Goal: Task Accomplishment & Management: Use online tool/utility

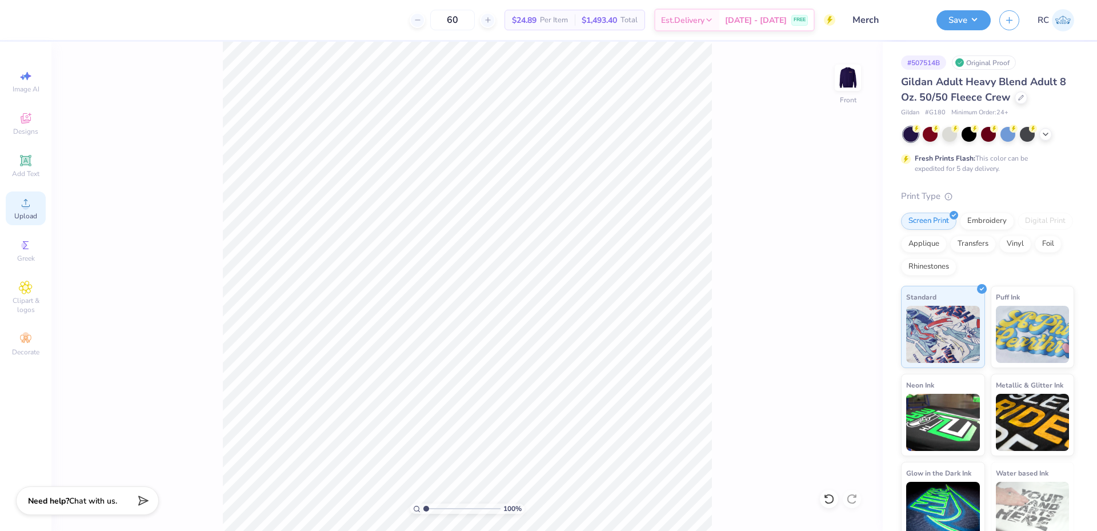
click at [23, 211] on div "Upload" at bounding box center [26, 208] width 40 height 34
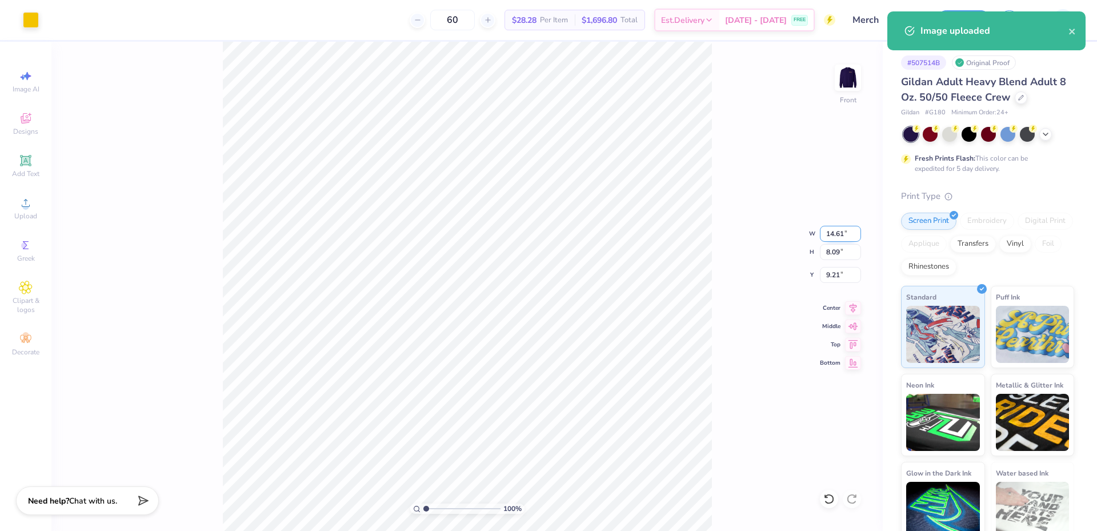
click at [540, 237] on input "14.61" at bounding box center [840, 234] width 41 height 16
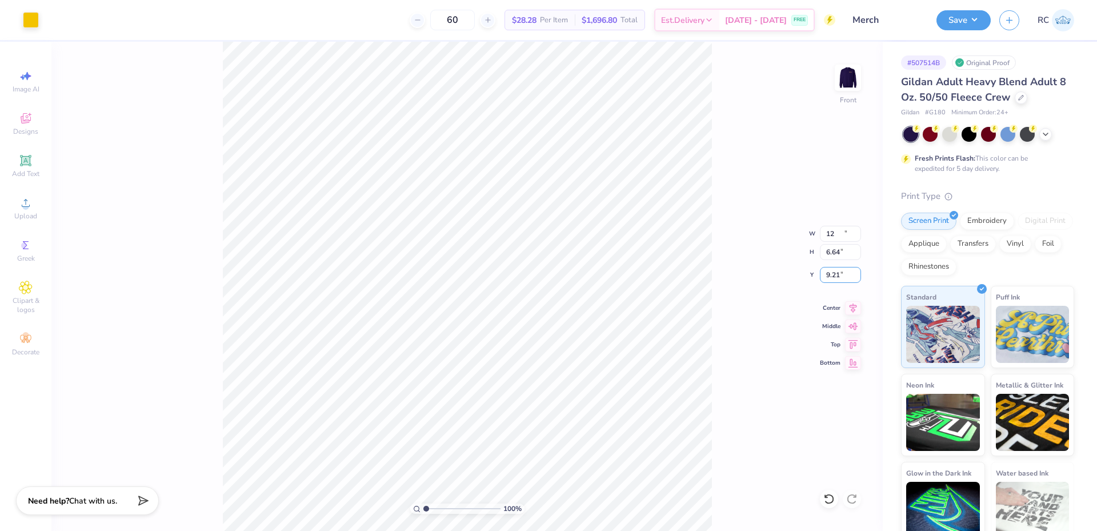
type input "12.00"
type input "6.64"
type input "3.00"
click at [479, 349] on li "Group" at bounding box center [474, 352] width 90 height 22
click at [540, 309] on icon at bounding box center [853, 306] width 7 height 10
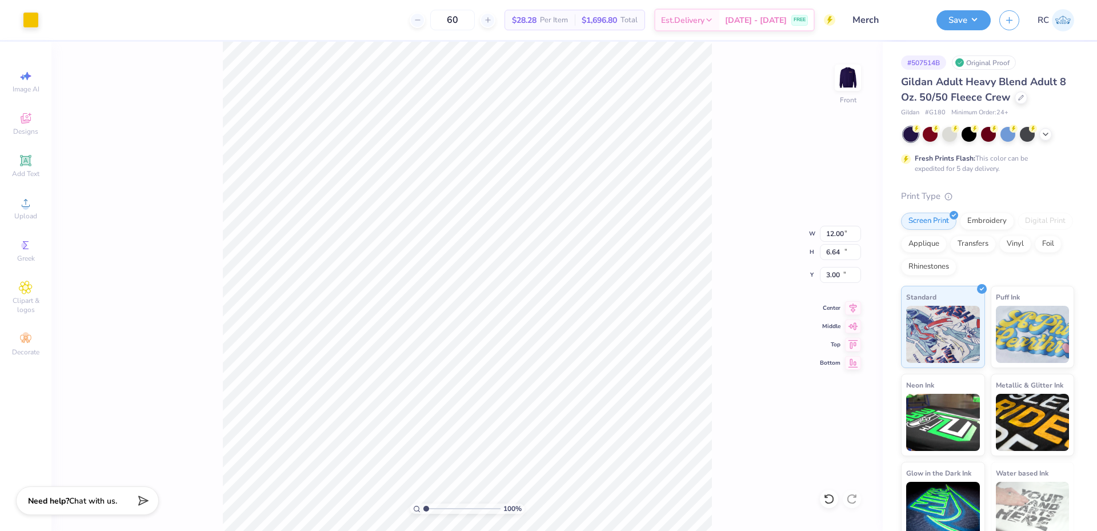
type input "18.52"
type input "10.93"
type input "-5.58"
type input "3.00581987268404"
type input "12.00"
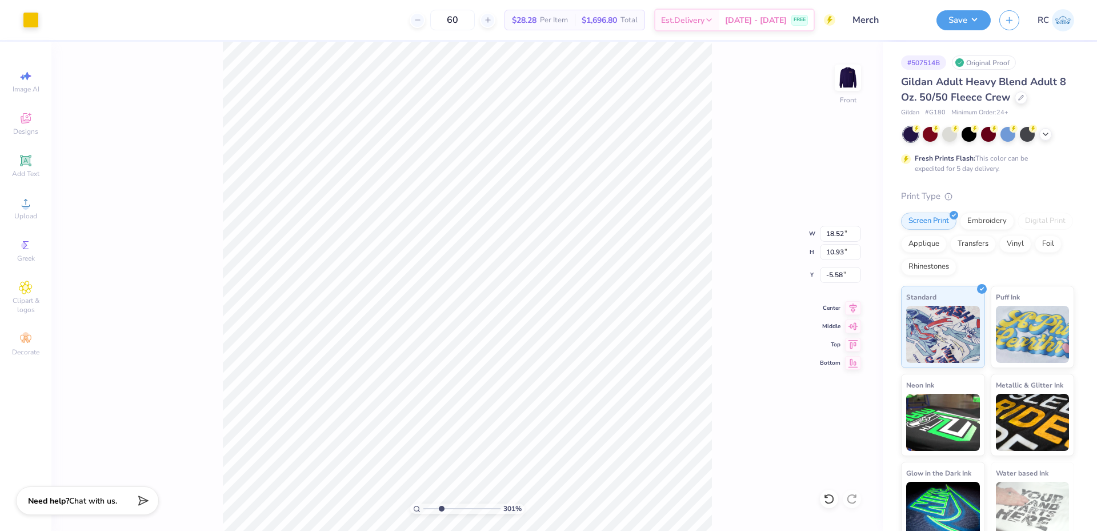
type input "6.64"
type input "3.00"
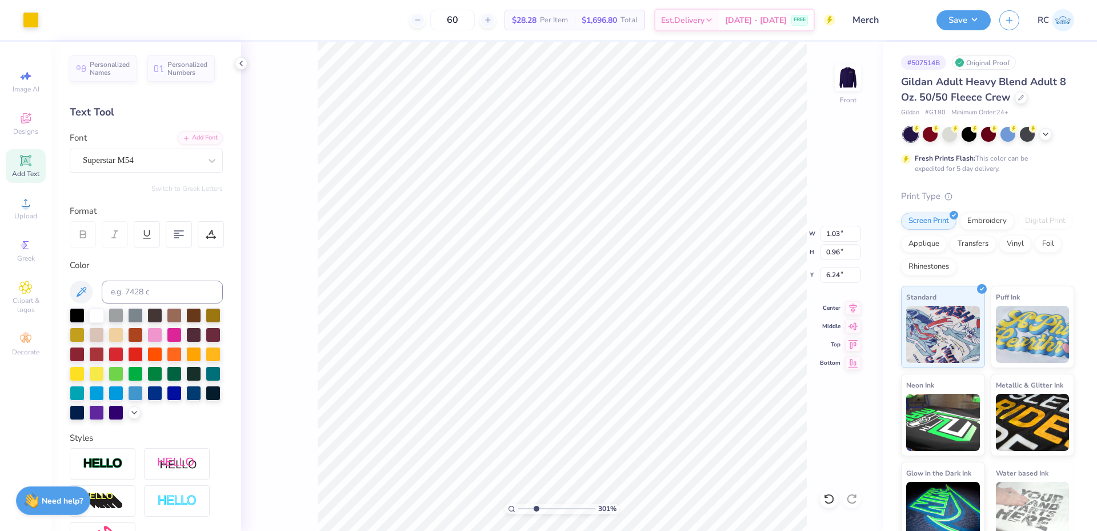
scroll to position [10, 1]
click at [242, 62] on icon at bounding box center [241, 63] width 9 height 9
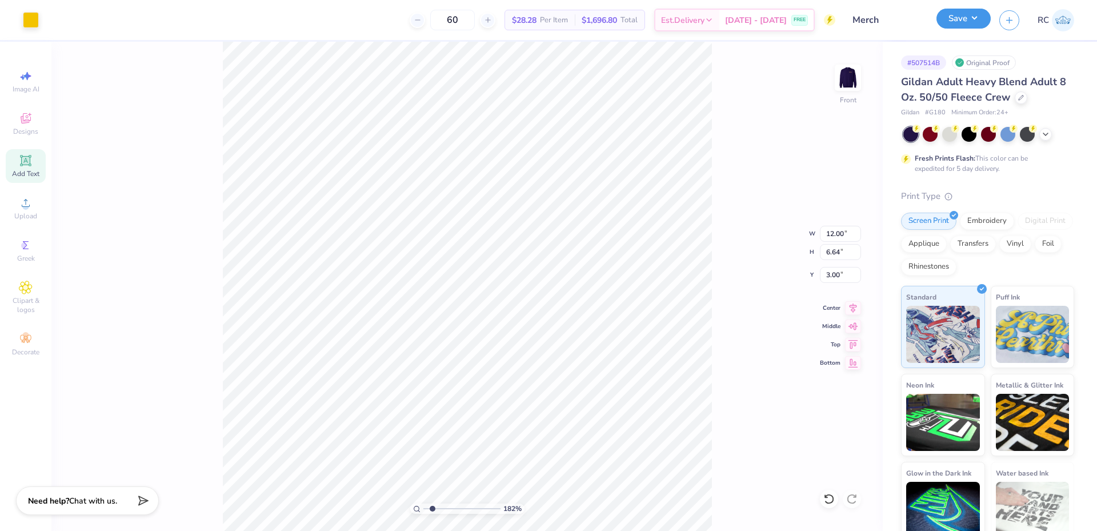
click at [540, 22] on button "Save" at bounding box center [964, 19] width 54 height 20
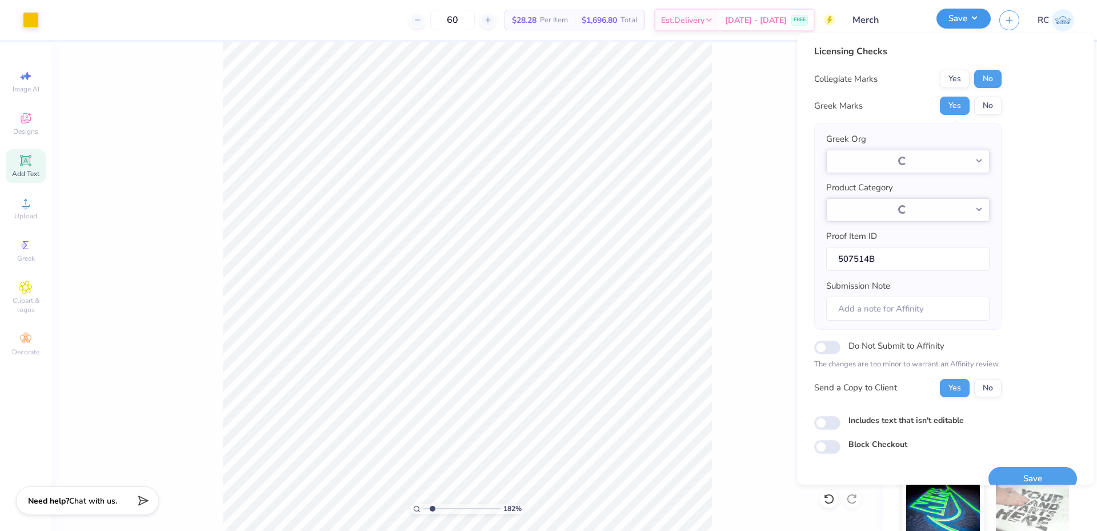
type input "1.82266588284093"
click at [540, 181] on div "122 % Front W 12.00 12.00 " H 6.64 6.64 " Y 3.00 3.00 " Center Middle Top Bottom" at bounding box center [466, 286] width 831 height 489
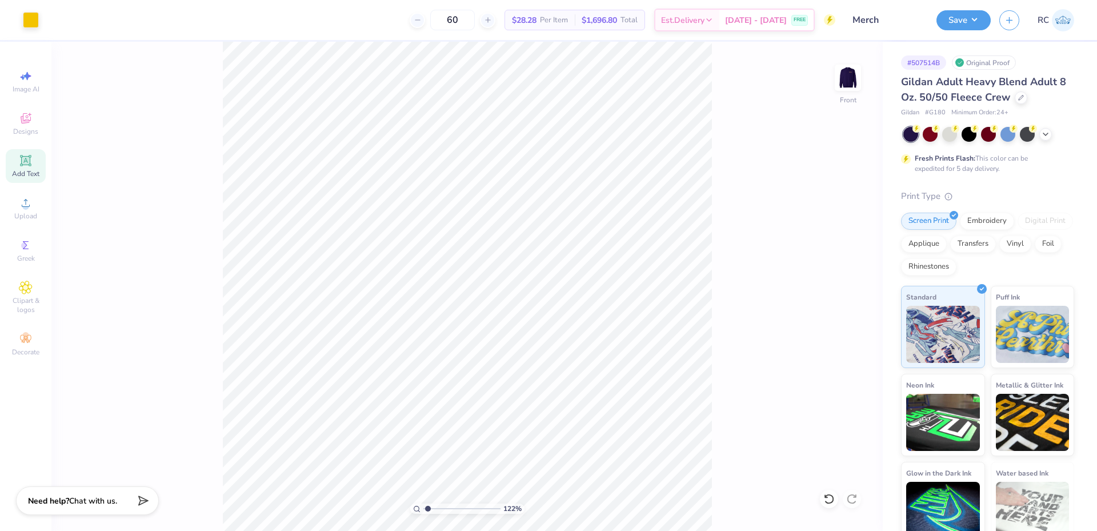
click at [540, 87] on div "122 % Front" at bounding box center [466, 286] width 831 height 489
click at [540, 86] on img at bounding box center [848, 78] width 46 height 46
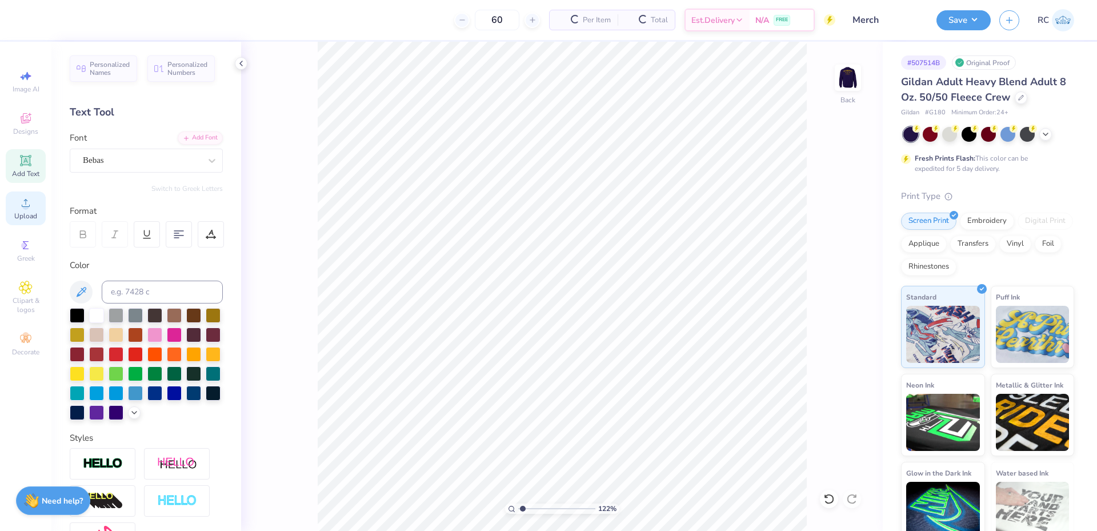
click at [31, 215] on span "Upload" at bounding box center [25, 215] width 23 height 9
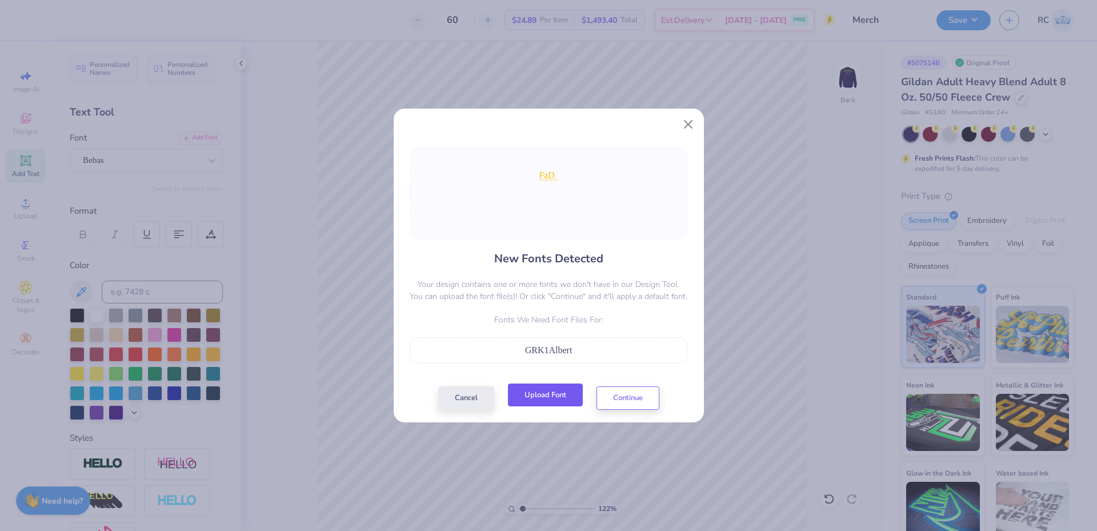
click at [540, 395] on button "Upload Font" at bounding box center [545, 394] width 75 height 23
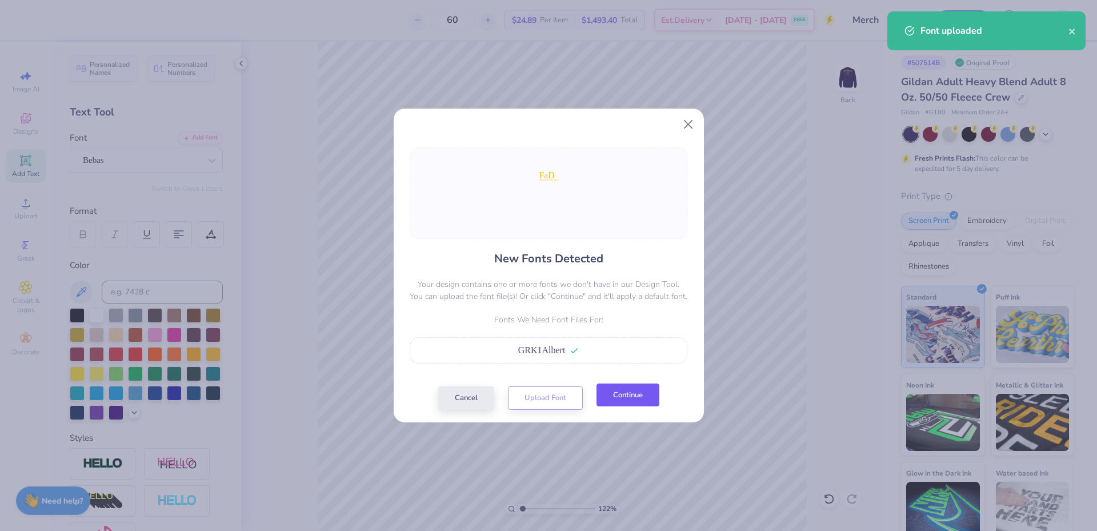
click at [540, 398] on button "Continue" at bounding box center [628, 394] width 63 height 23
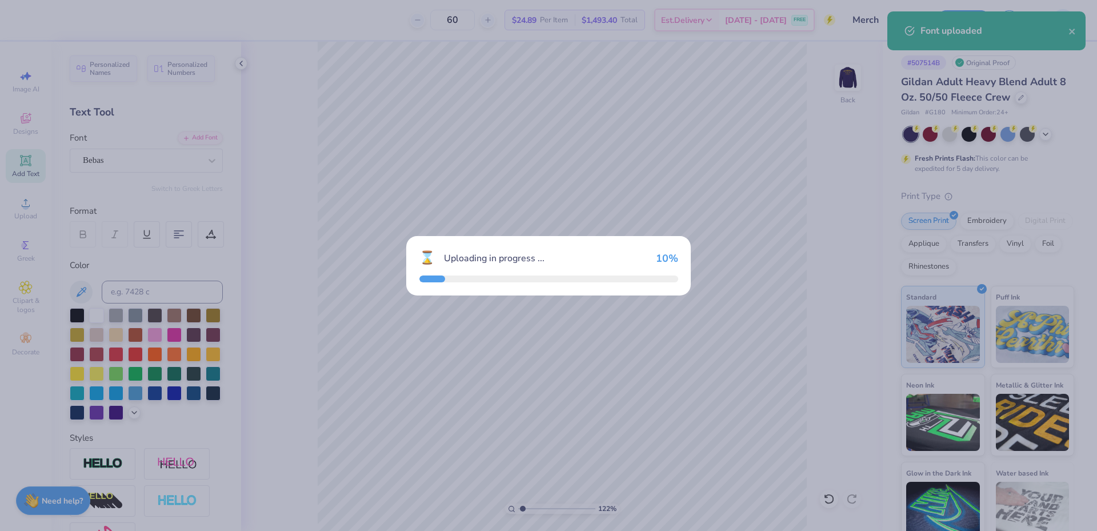
type input "1.22152498603932"
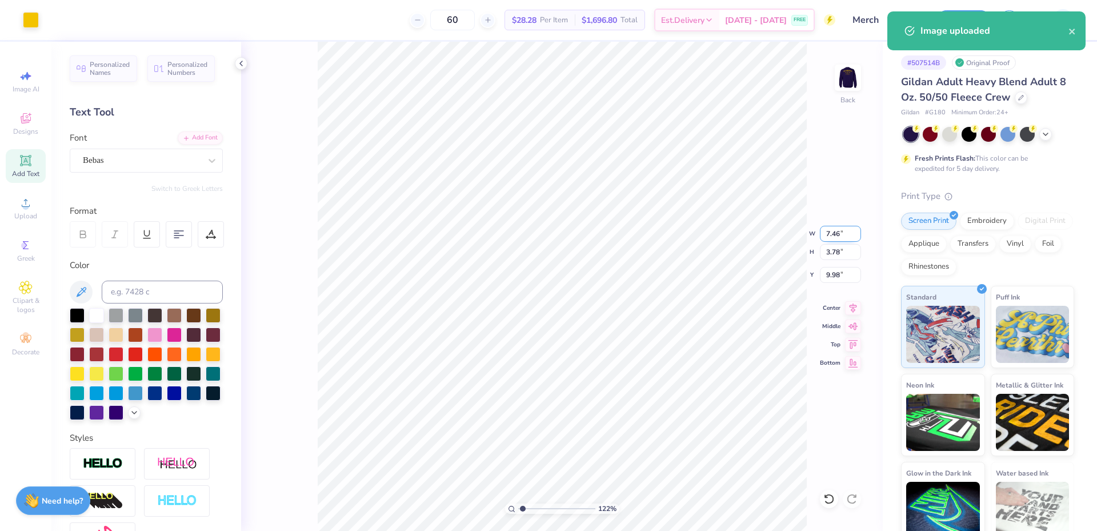
click at [540, 234] on input "7.46" at bounding box center [840, 234] width 41 height 16
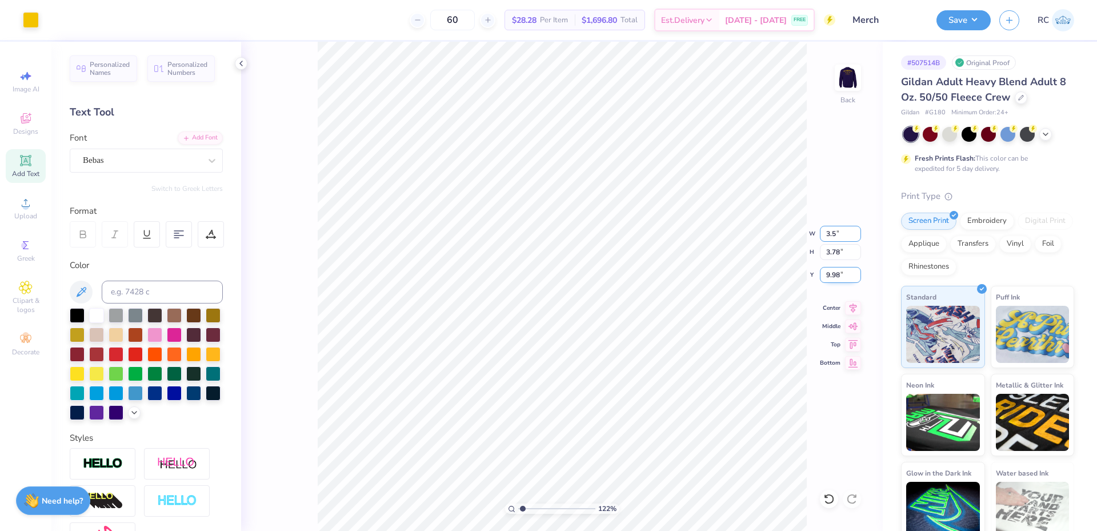
type input "3.5"
click at [540, 275] on input "9.98" at bounding box center [840, 275] width 41 height 16
type input "1.22152498603932"
type input "3.50"
type input "1.78"
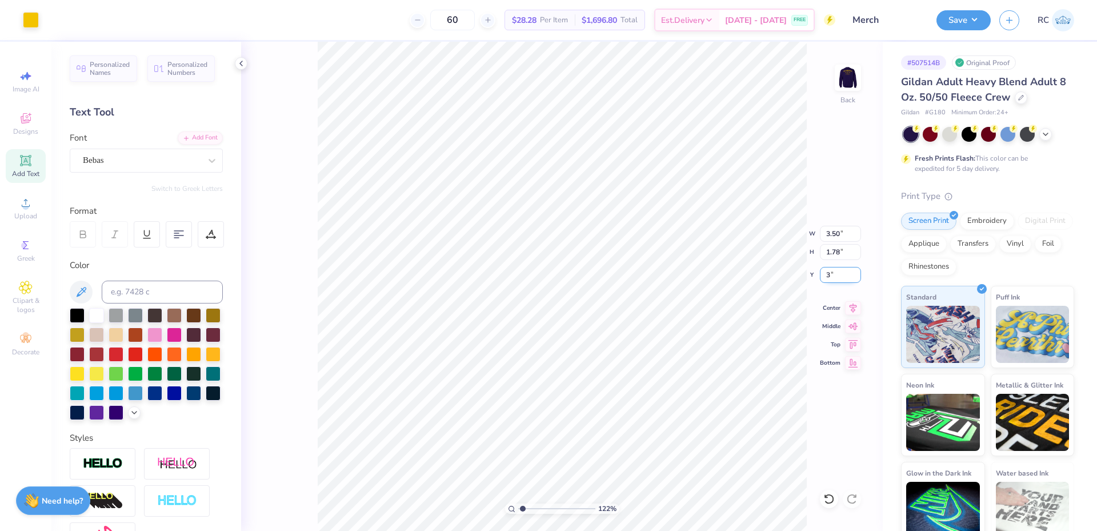
type input "3"
type input "1.22152498603932"
type input "3.00"
type input "2.01445811466782"
click at [540, 77] on img at bounding box center [848, 78] width 46 height 46
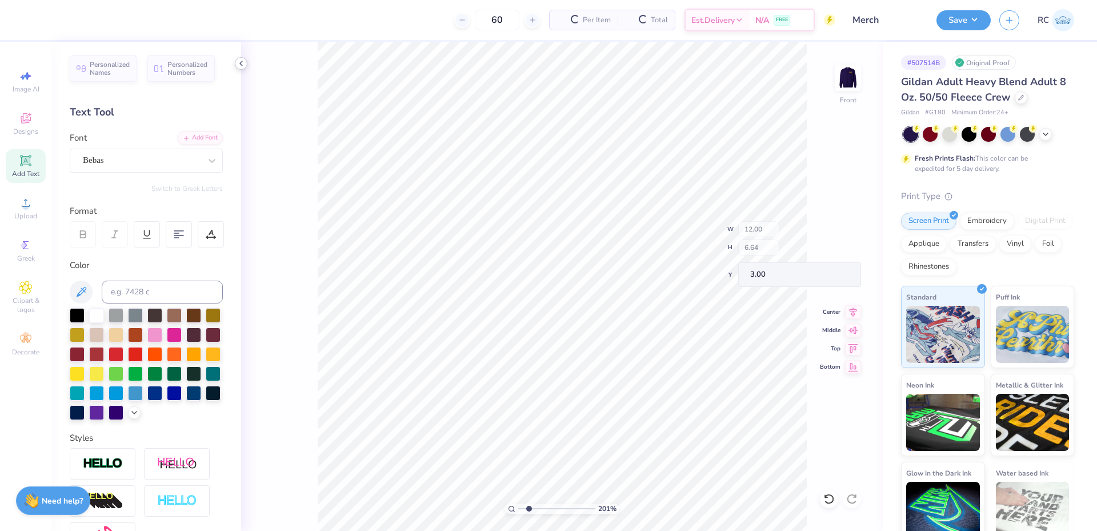
click at [239, 61] on icon at bounding box center [241, 63] width 9 height 9
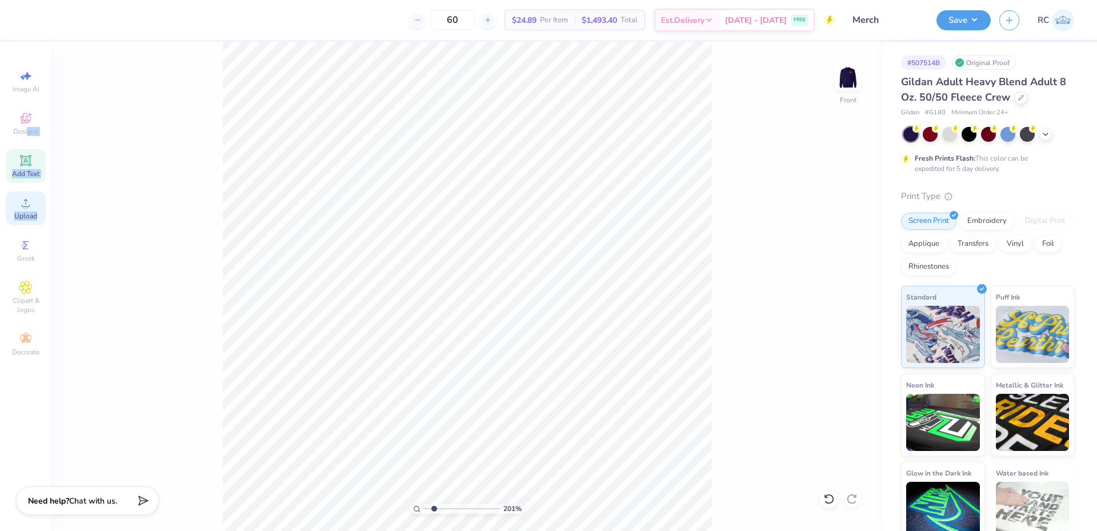
drag, startPoint x: 27, startPoint y: 129, endPoint x: 37, endPoint y: 211, distance: 83.4
click at [37, 211] on div "Image AI Designs Add Text Upload Greek Clipart & logos Decorate" at bounding box center [26, 213] width 40 height 297
click at [31, 211] on span "Upload" at bounding box center [25, 215] width 23 height 9
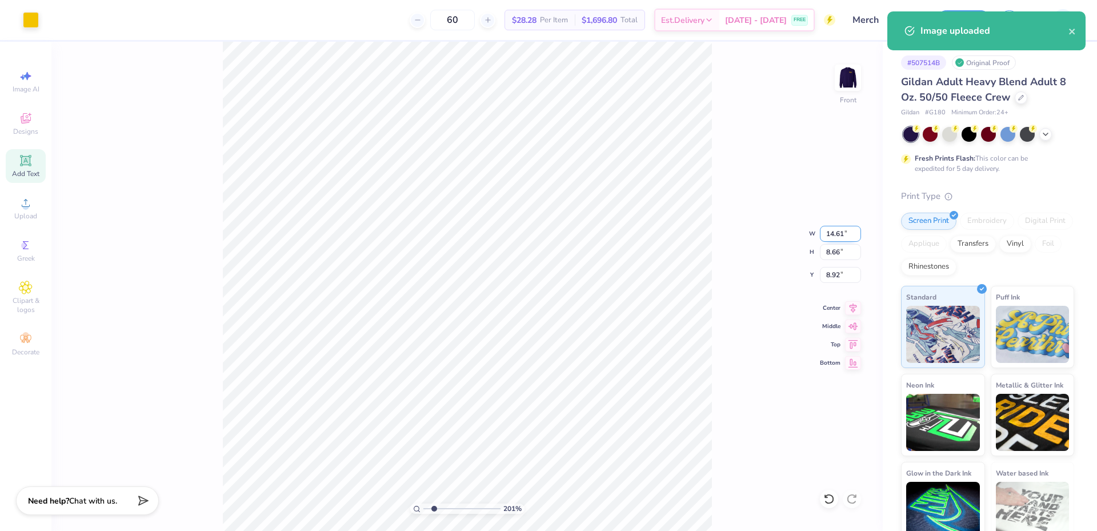
click at [540, 235] on input "14.61" at bounding box center [840, 234] width 41 height 16
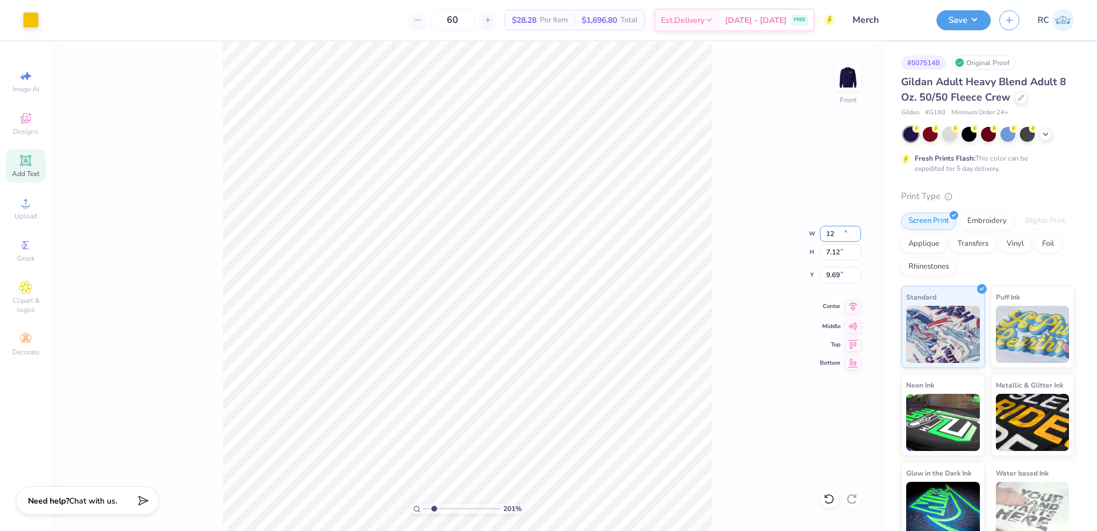
type input "12.00"
type input "7.12"
click at [540, 270] on input "9.69" at bounding box center [840, 275] width 41 height 16
type input "3.00"
click at [540, 373] on div "272 % Front" at bounding box center [466, 286] width 831 height 489
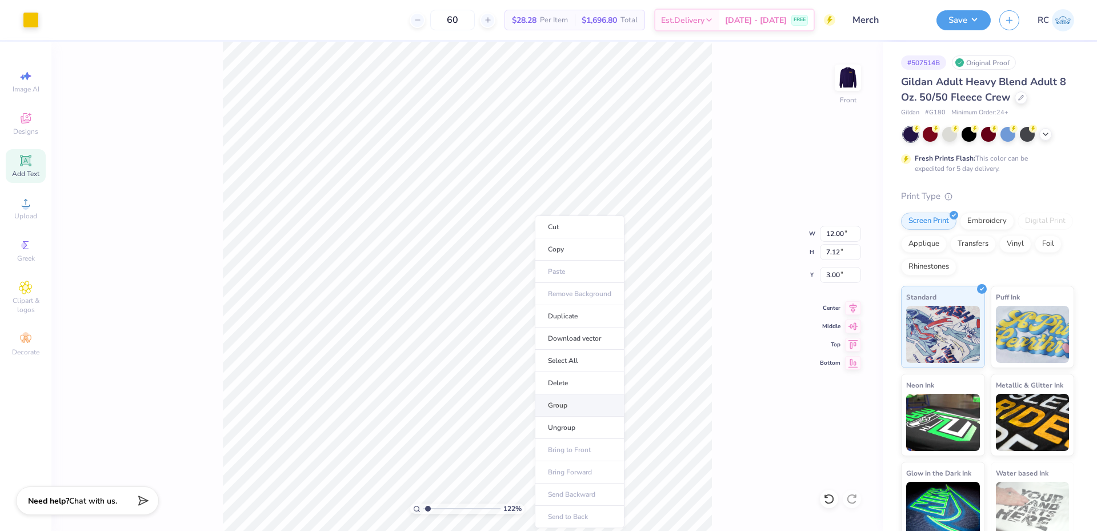
click at [540, 409] on li "Group" at bounding box center [580, 405] width 90 height 22
type input "1.22152498603932"
type input "7.11"
click at [540, 24] on button "Save" at bounding box center [964, 19] width 54 height 20
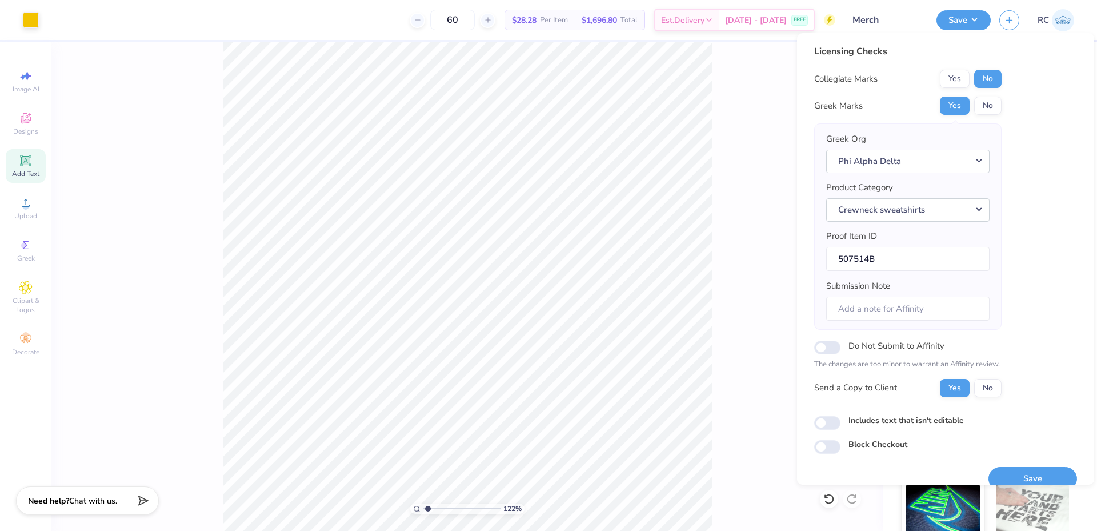
click at [540, 101] on div "122 % Front W 12.00 12.00 " H 7.11 7.11 " Y 3.00 3.00 " Center Middle Top Bottom" at bounding box center [466, 286] width 831 height 489
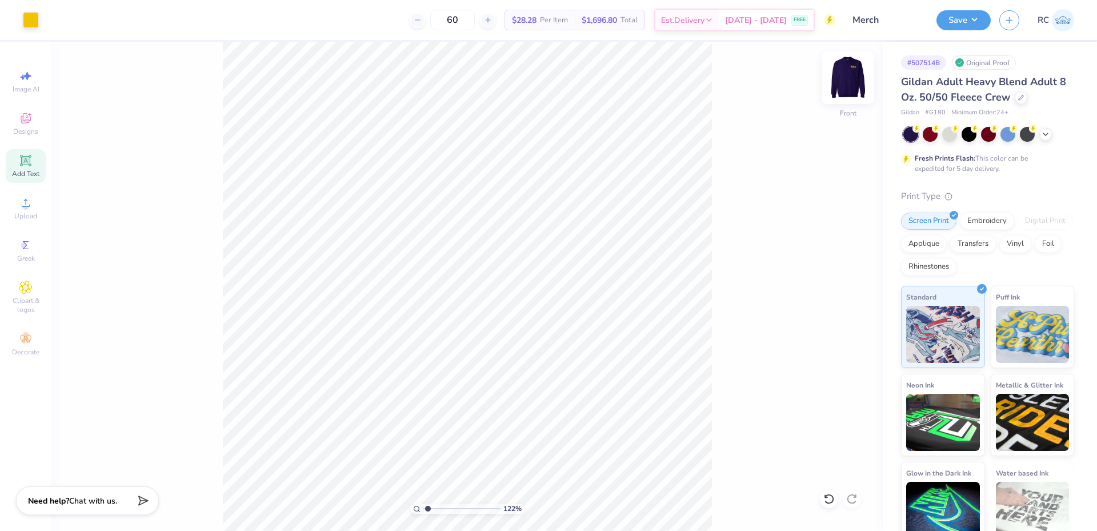
click at [540, 79] on img at bounding box center [848, 78] width 46 height 46
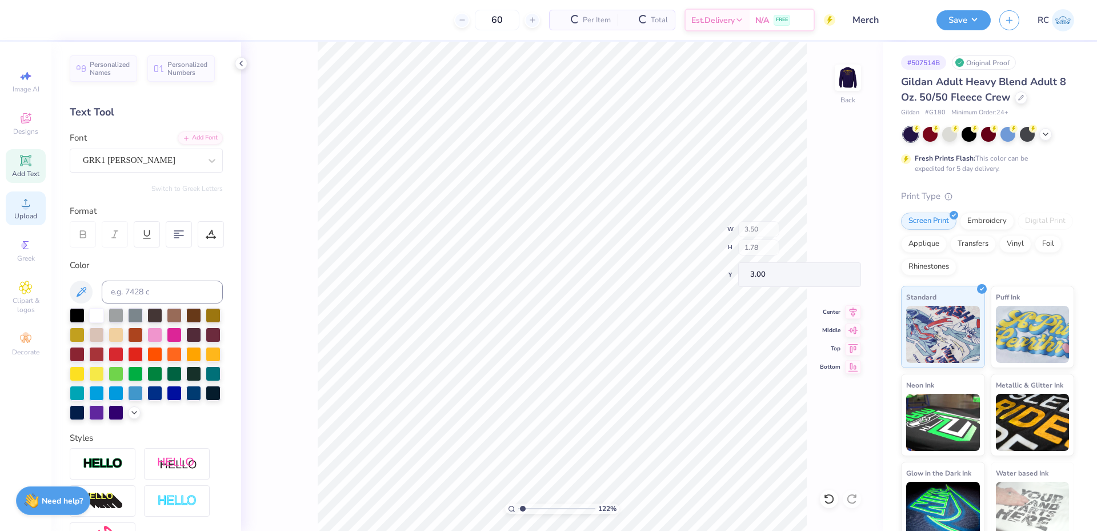
click at [25, 206] on icon at bounding box center [26, 203] width 8 height 8
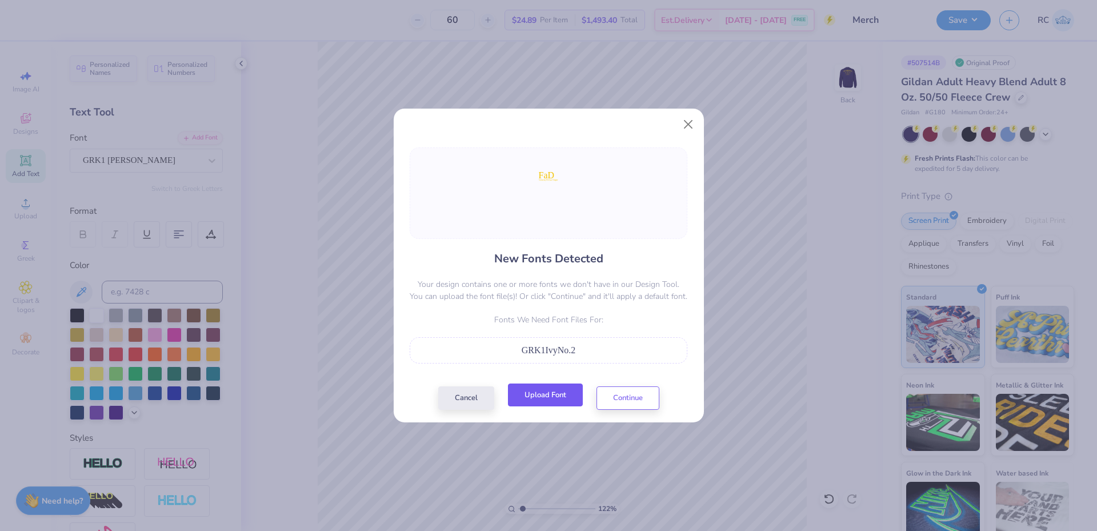
click at [540, 395] on button "Upload Font" at bounding box center [545, 394] width 75 height 23
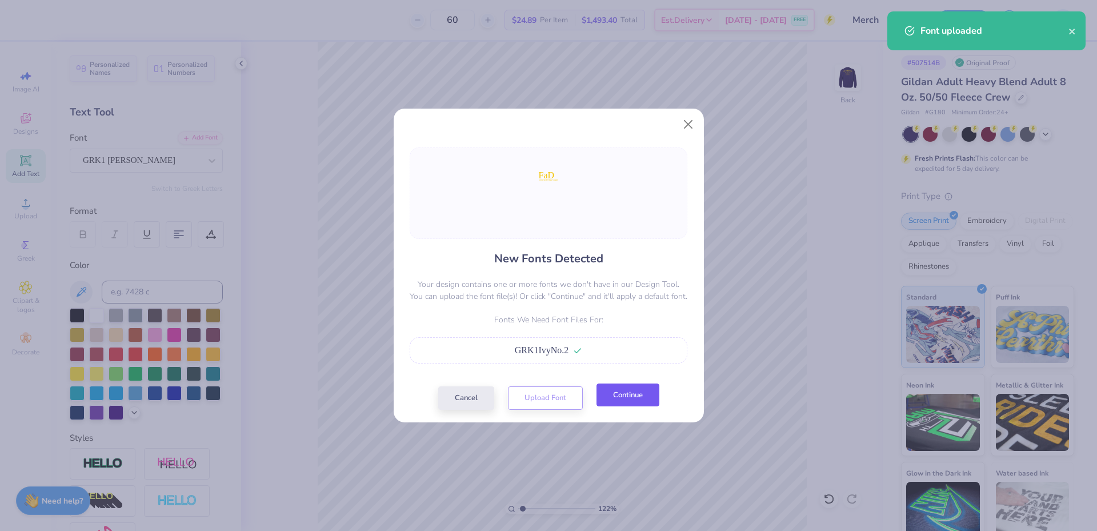
click at [540, 402] on button "Continue" at bounding box center [628, 394] width 63 height 23
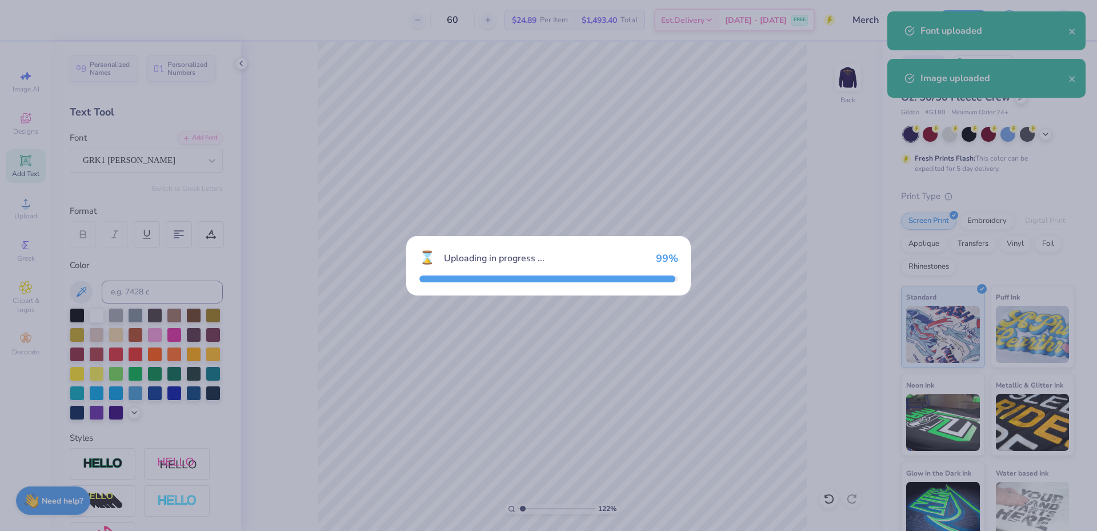
type input "1.22152498603932"
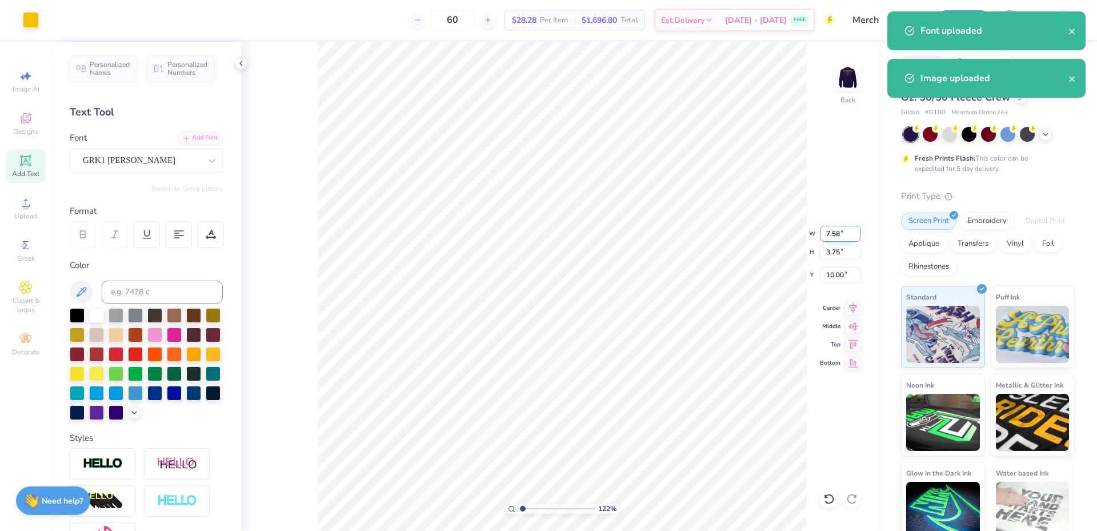
click at [540, 238] on input "7.58" at bounding box center [840, 234] width 41 height 16
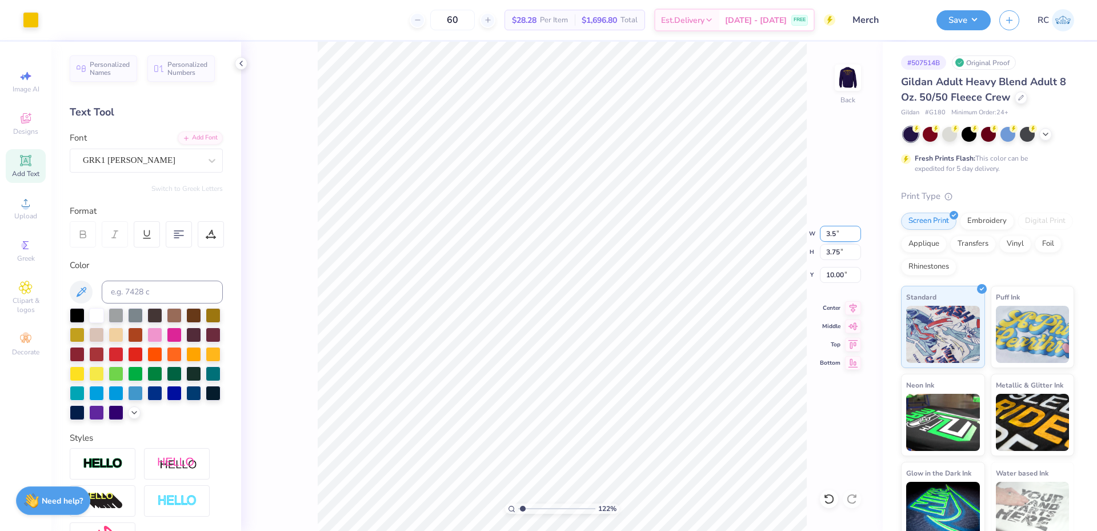
type input "3.5"
type input "1.22152498603932"
type input "3.50"
type input "1.73"
click at [540, 276] on input "11.01" at bounding box center [840, 275] width 41 height 16
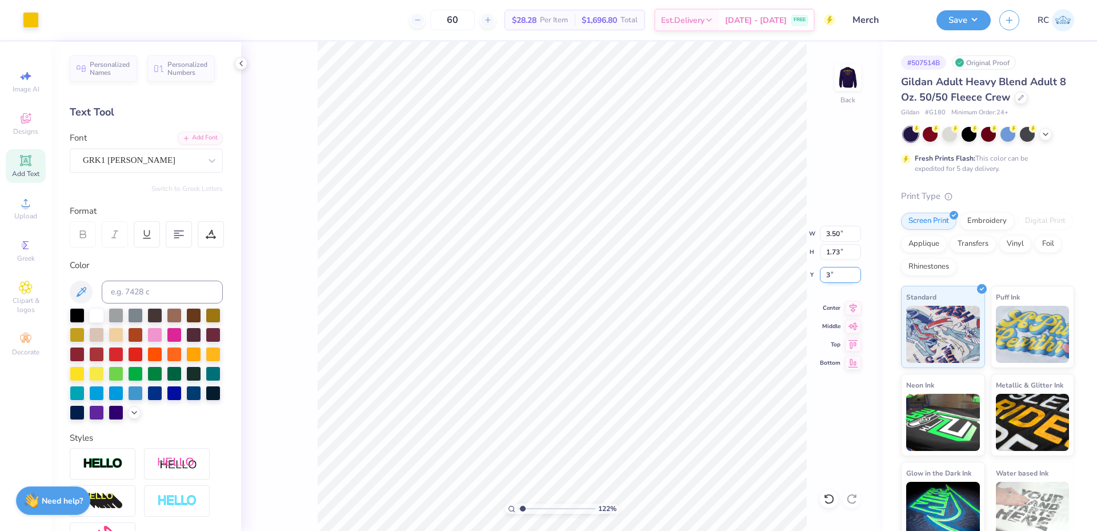
type input "3"
type input "1.22152498603932"
type input "3.00"
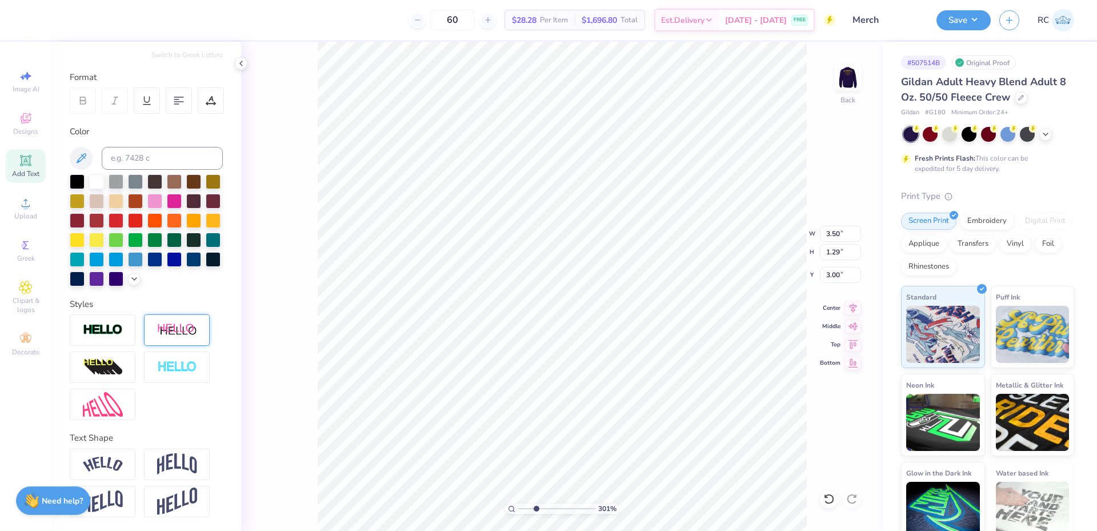
scroll to position [153, 0]
click at [120, 327] on img at bounding box center [103, 329] width 40 height 13
type input "3.00581987268404"
type input "3.73"
type input "1.27"
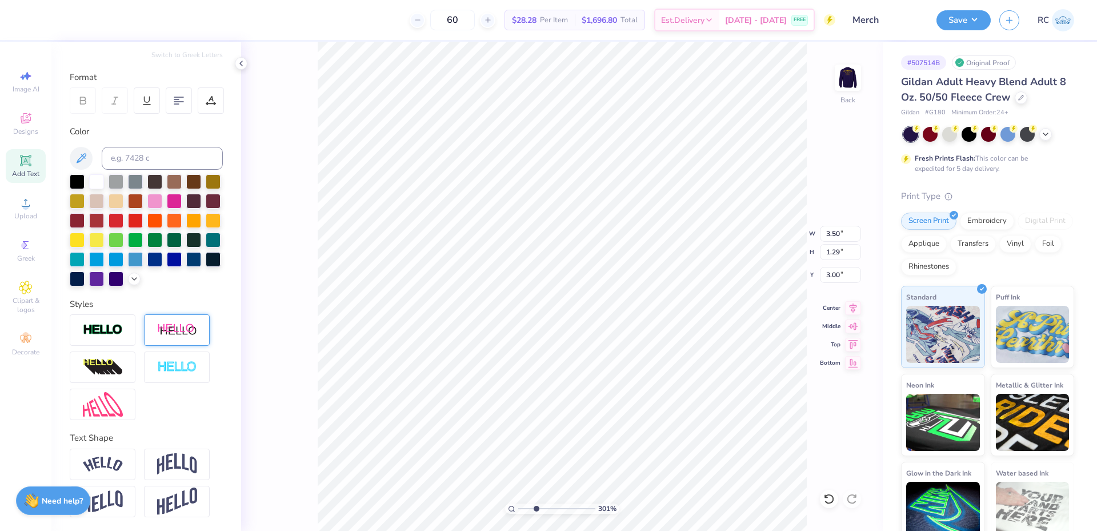
type input "3.15"
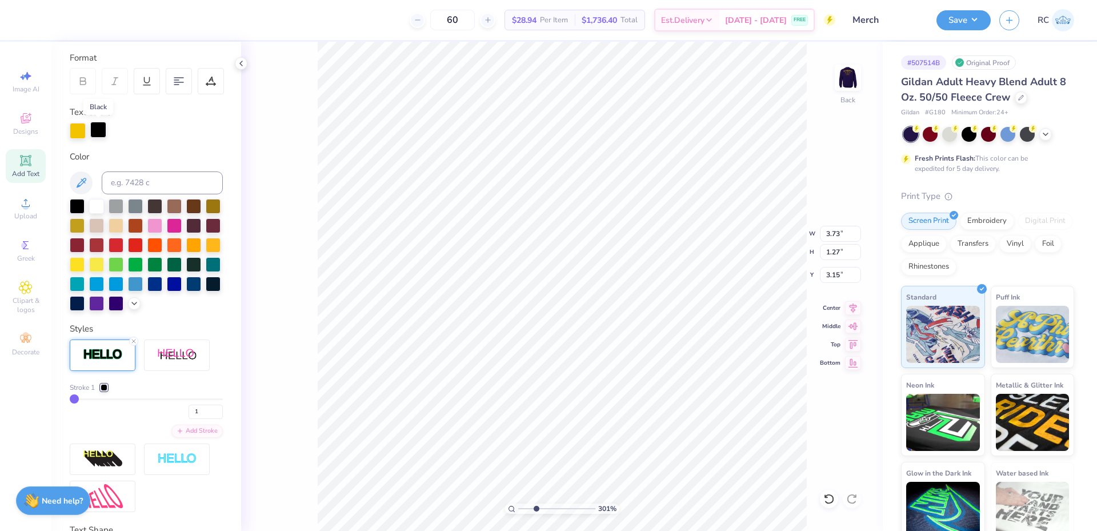
click at [102, 137] on div at bounding box center [98, 130] width 16 height 16
click at [105, 133] on div at bounding box center [98, 131] width 16 height 16
click at [105, 133] on div at bounding box center [98, 130] width 16 height 16
click at [85, 183] on icon at bounding box center [82, 183] width 10 height 10
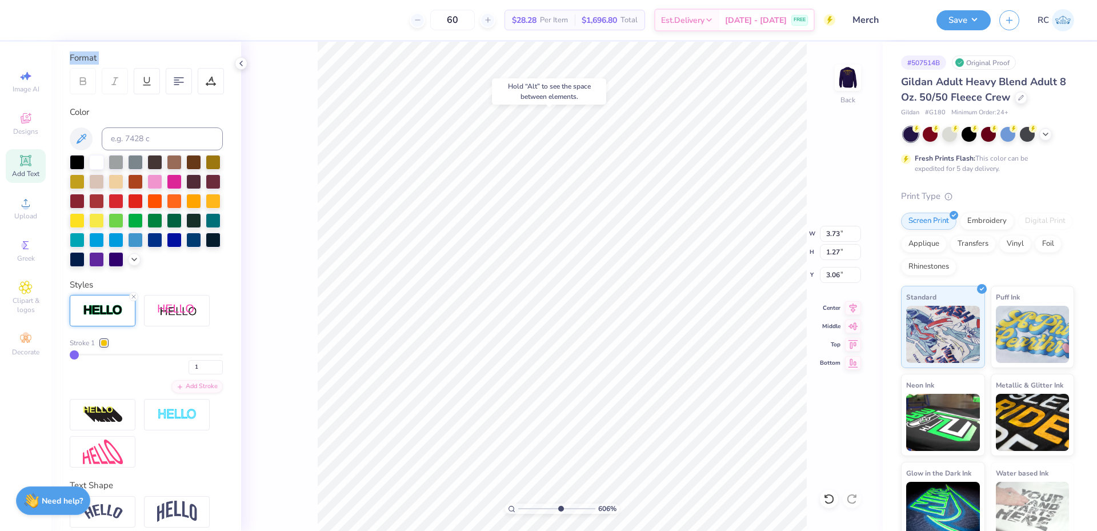
type input "6.05509823375817"
type input "3.06"
click at [540, 303] on icon at bounding box center [853, 306] width 7 height 10
type input "2.01445811466782"
type input "3.00"
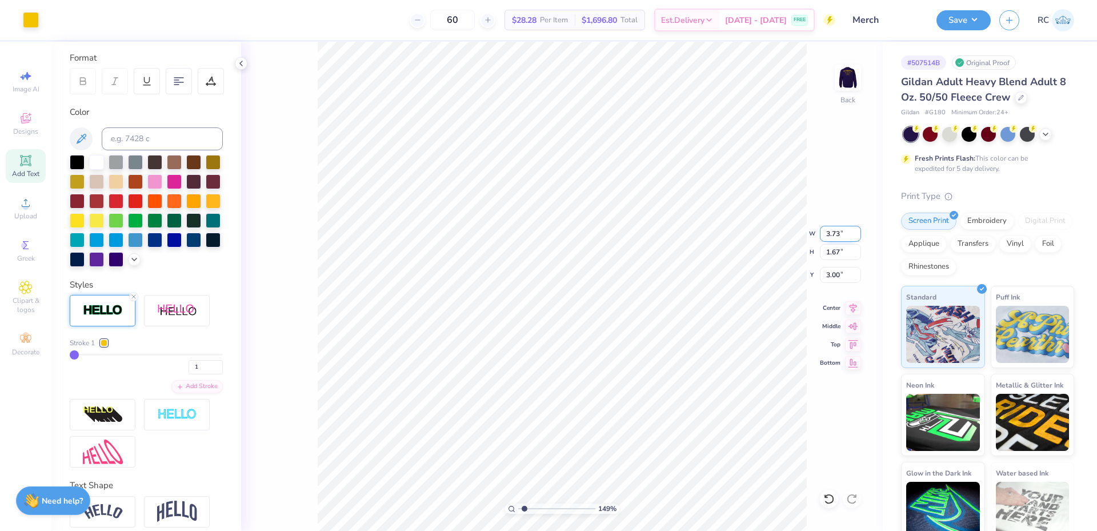
type input "1.49212329151837"
click at [540, 232] on input "3.73" at bounding box center [840, 234] width 41 height 16
type input "3.5"
type input "1.49212329151837"
type input "3.50"
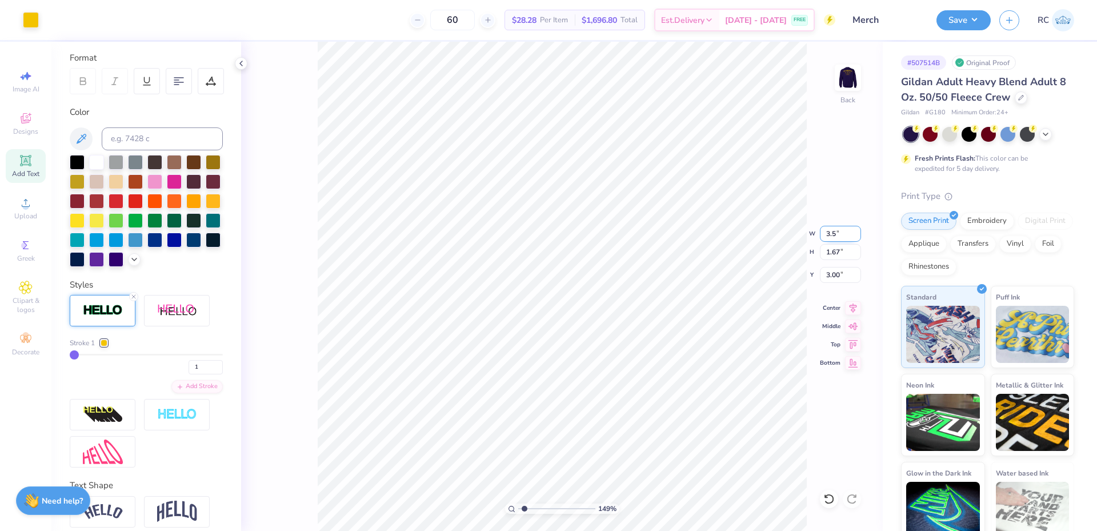
type input "1.57"
click at [540, 274] on input "3.05" at bounding box center [840, 275] width 41 height 16
type input "3"
type input "1.49212329151837"
type input "3.00"
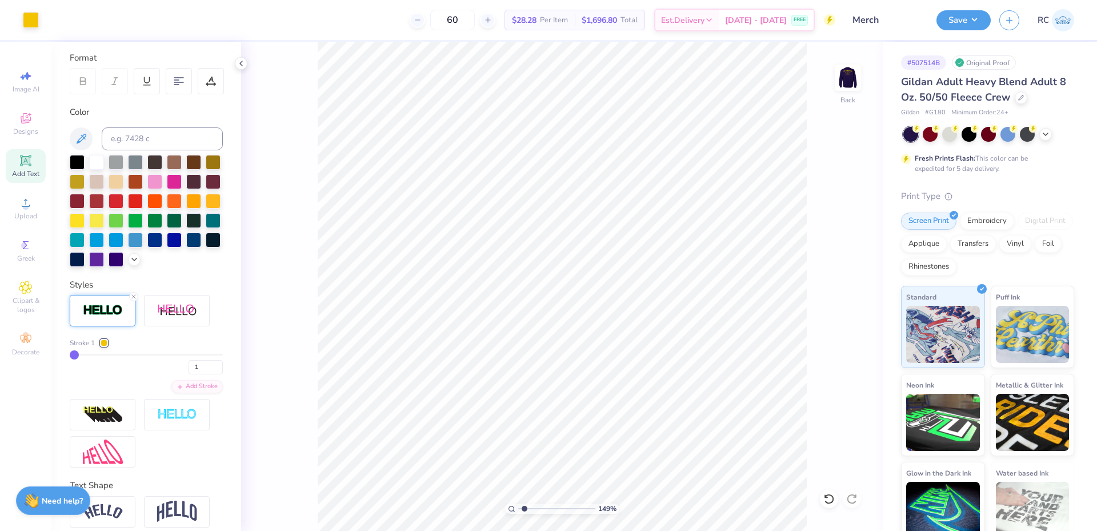
type input "1.82266588284093"
click at [540, 26] on button "Save" at bounding box center [964, 19] width 54 height 20
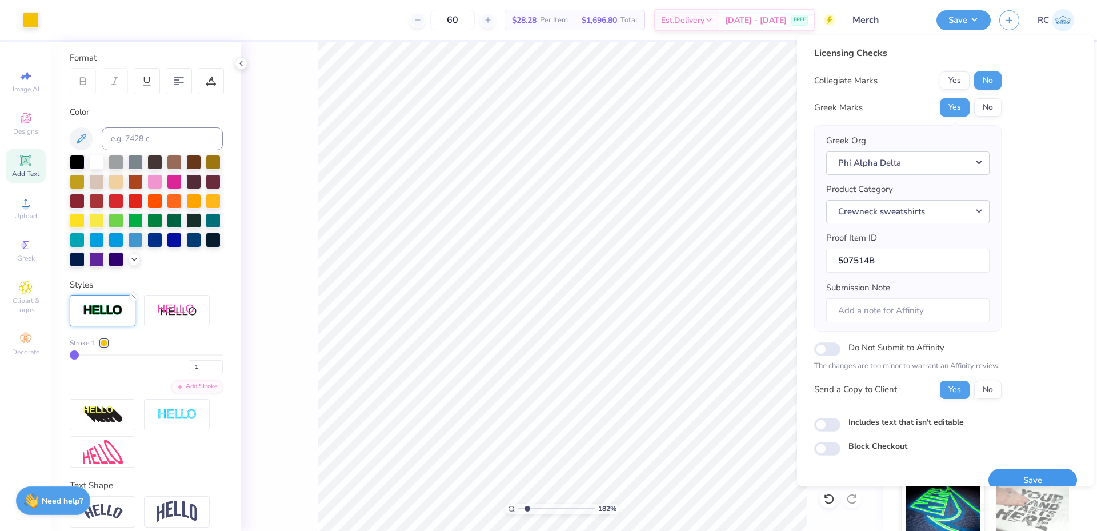
scroll to position [17, 0]
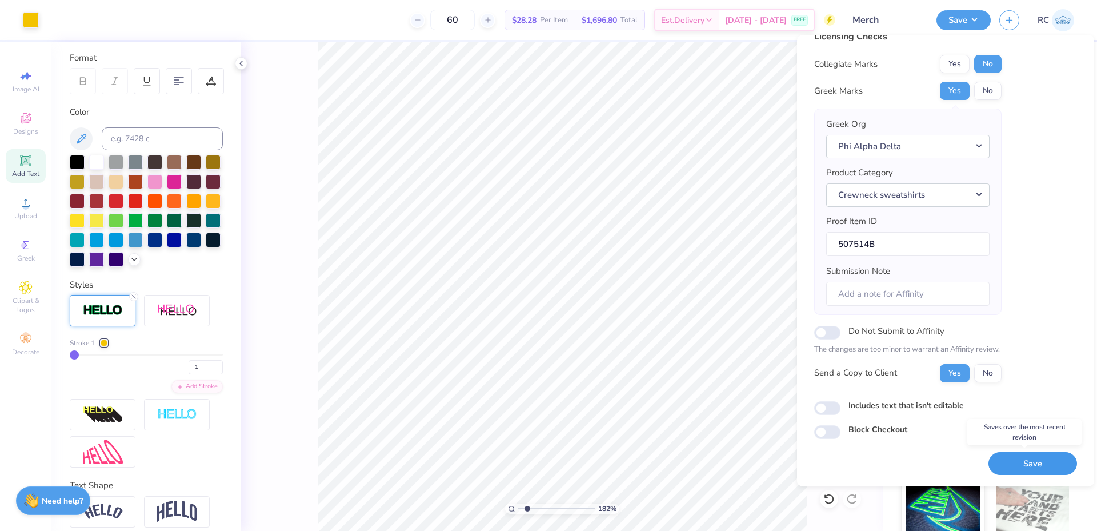
click at [540, 464] on button "Save" at bounding box center [1033, 463] width 89 height 23
